Goal: Find specific page/section: Find specific page/section

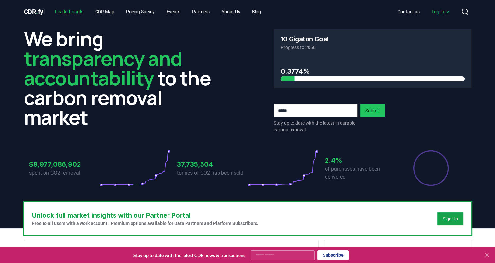
click at [71, 9] on link "Leaderboards" at bounding box center [69, 12] width 39 height 12
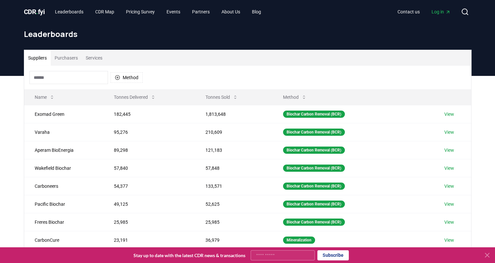
click at [19, 22] on div "CDR . fyi Leaderboards CDR Map Pricing Survey Events Partners About Us Blog Con…" at bounding box center [248, 12] width 458 height 24
click at [78, 13] on link "Leaderboards" at bounding box center [69, 12] width 39 height 12
click at [54, 56] on button "Purchasers" at bounding box center [66, 58] width 31 height 16
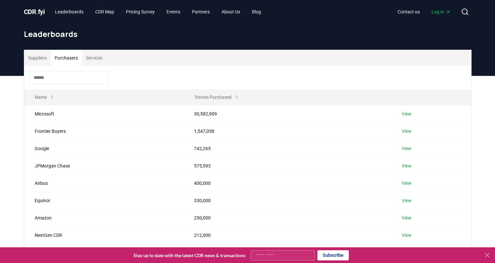
click at [63, 56] on button "Purchasers" at bounding box center [66, 58] width 31 height 16
